Goal: Task Accomplishment & Management: Manage account settings

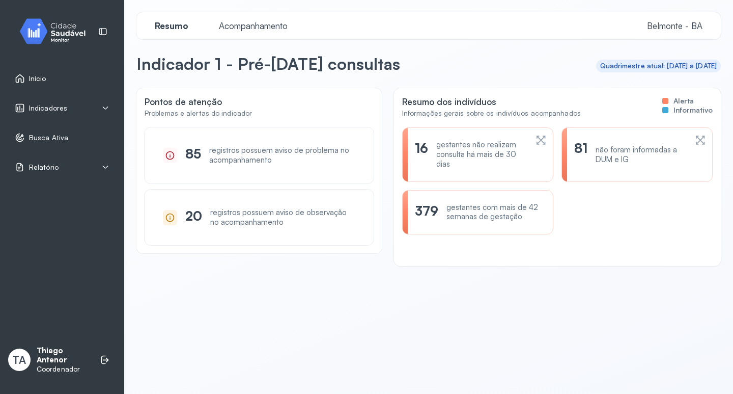
click at [13, 76] on div "Início" at bounding box center [62, 78] width 112 height 23
click at [27, 77] on div "Início" at bounding box center [31, 78] width 33 height 10
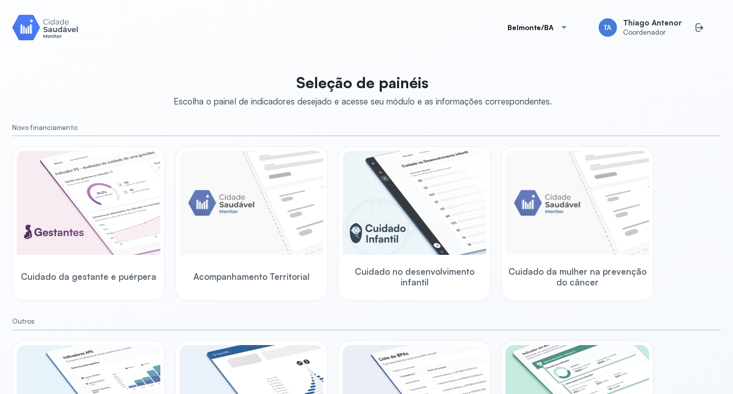
click at [544, 31] on button "Belmonte/BA" at bounding box center [537, 27] width 85 height 20
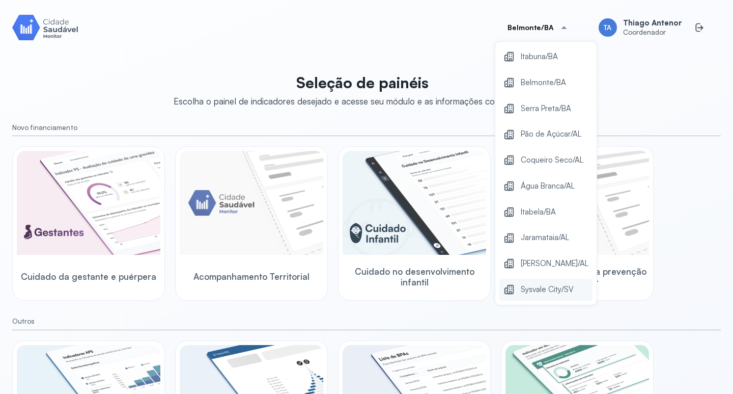
click at [542, 296] on span "Sysvale City/SV" at bounding box center [547, 290] width 53 height 14
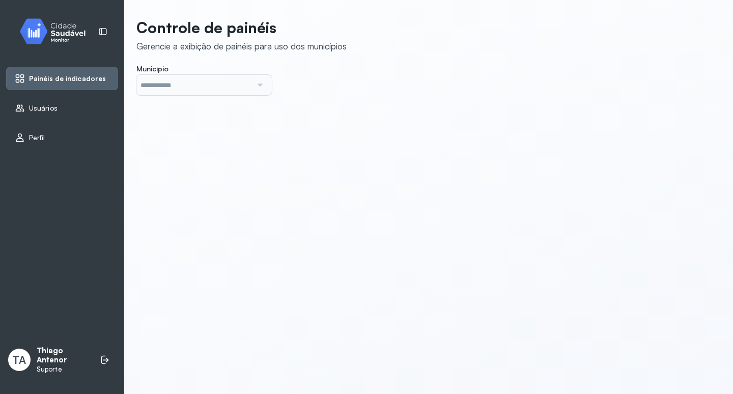
click at [18, 107] on icon at bounding box center [19, 108] width 6 height 7
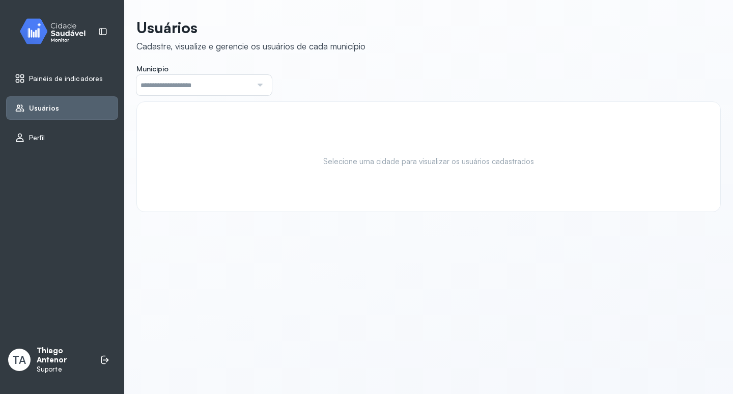
drag, startPoint x: 256, startPoint y: 93, endPoint x: 258, endPoint y: 102, distance: 9.5
click at [256, 93] on div at bounding box center [259, 85] width 14 height 20
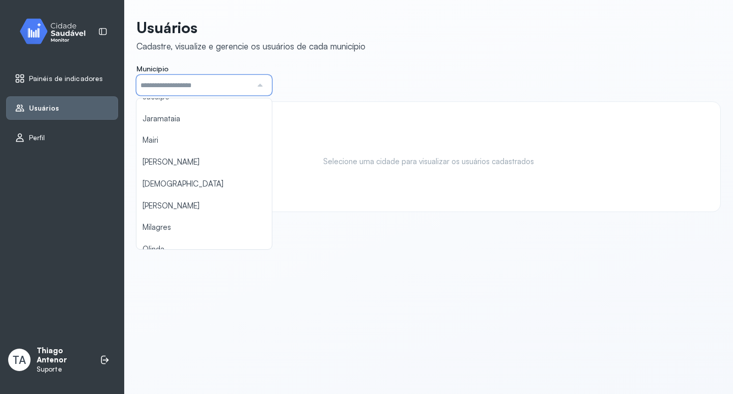
scroll to position [277, 0]
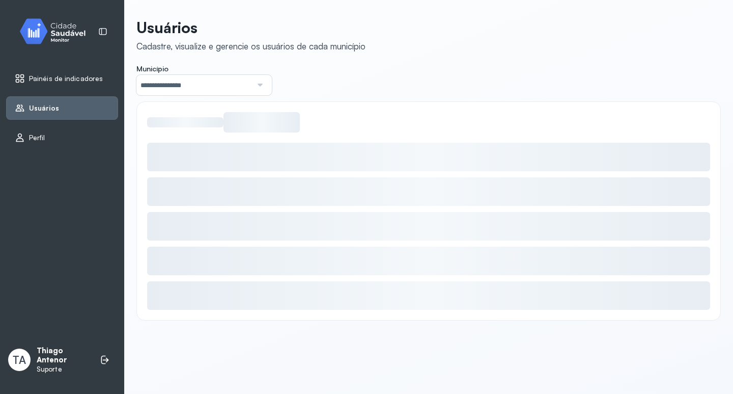
click at [205, 173] on div "**********" at bounding box center [428, 169] width 584 height 302
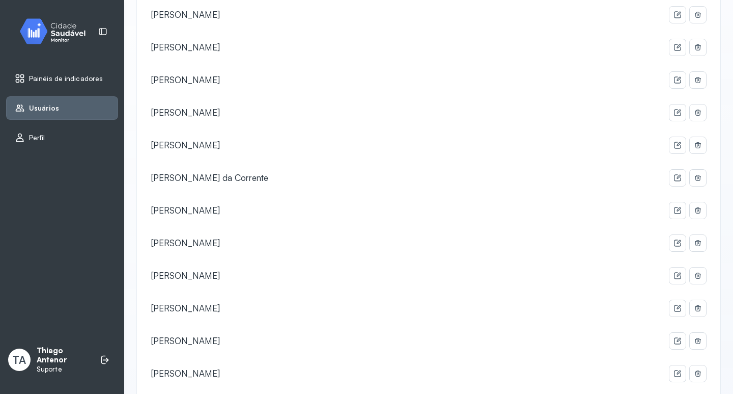
scroll to position [764, 0]
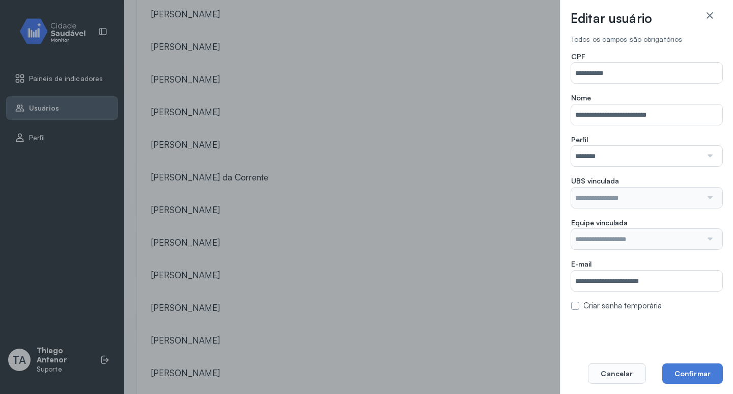
type input "**********"
drag, startPoint x: 639, startPoint y: 71, endPoint x: 564, endPoint y: 73, distance: 74.9
click at [564, 73] on div "**********" at bounding box center [646, 197] width 173 height 394
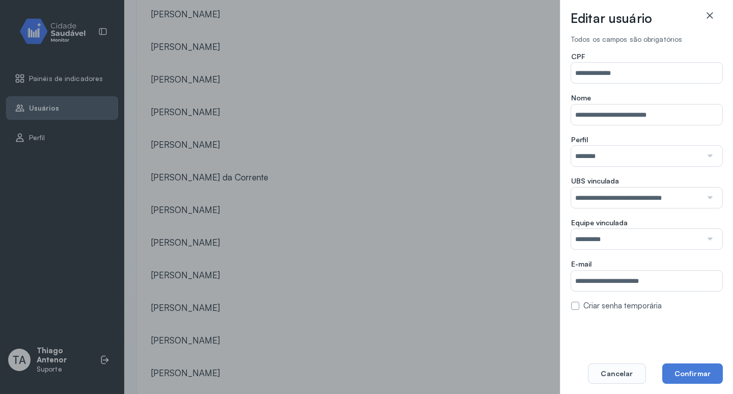
click at [708, 20] on icon at bounding box center [710, 15] width 10 height 10
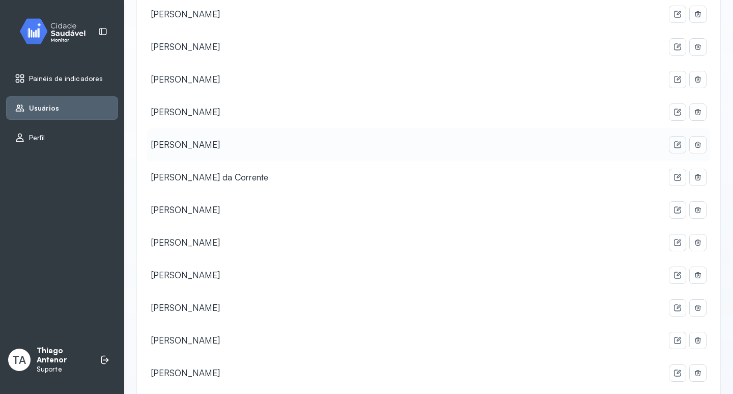
click at [669, 148] on button at bounding box center [677, 144] width 16 height 16
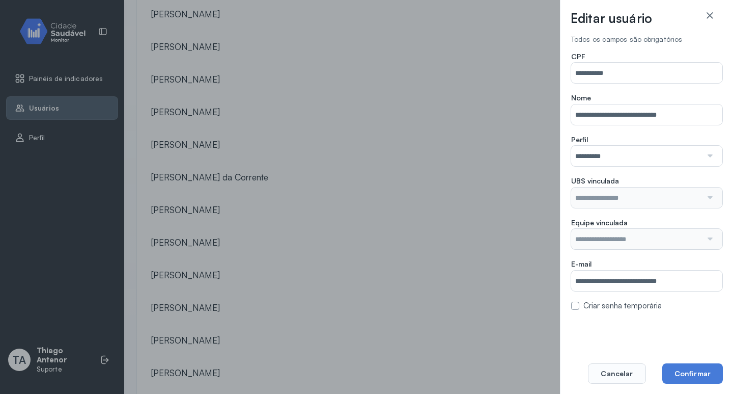
type input "**********"
click at [581, 307] on div "Criar senha temporária" at bounding box center [646, 306] width 151 height 10
click at [579, 307] on div "Criar senha temporária" at bounding box center [646, 306] width 151 height 10
click at [575, 306] on label at bounding box center [575, 305] width 8 height 8
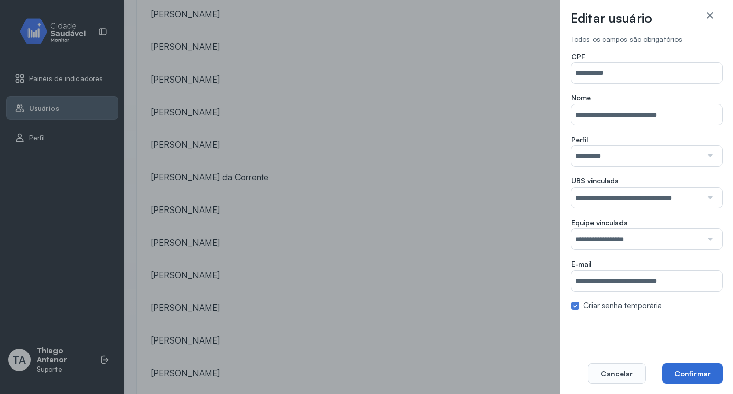
click at [708, 377] on button "Confirmar" at bounding box center [692, 373] width 61 height 20
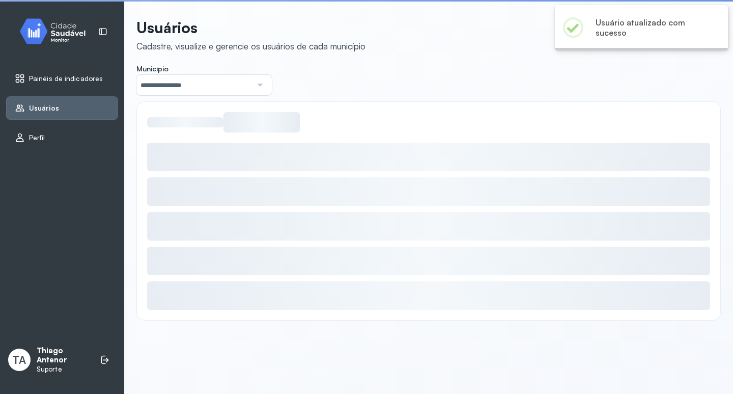
scroll to position [0, 0]
